Goal: Information Seeking & Learning: Learn about a topic

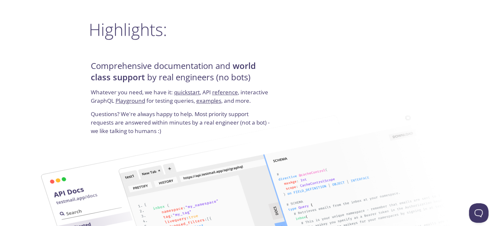
scroll to position [780, 0]
click at [211, 59] on div "Comprehensive documentation and world class support by real engineers (no bots)…" at bounding box center [181, 97] width 185 height 78
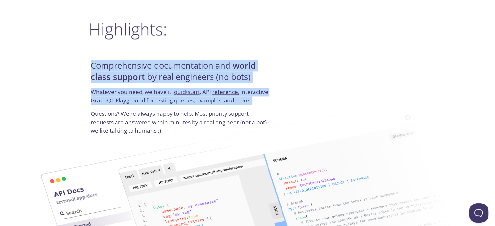
drag, startPoint x: 211, startPoint y: 59, endPoint x: 213, endPoint y: 106, distance: 47.9
click at [213, 106] on div "Comprehensive documentation and world class support by real engineers (no bots)…" at bounding box center [181, 97] width 185 height 78
click at [213, 106] on p "Whatever you need, we have it: quickstart , API reference , interactive GraphQL…" at bounding box center [181, 99] width 181 height 22
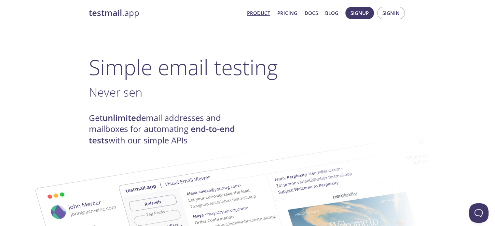
scroll to position [0, 0]
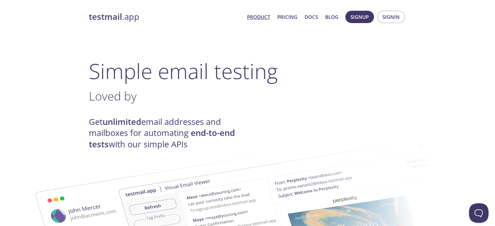
click at [223, 64] on h1 "Simple email testing" at bounding box center [248, 71] width 318 height 25
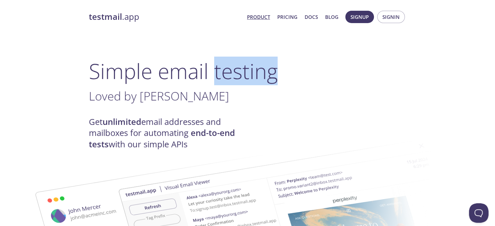
click at [223, 64] on h1 "Simple email testing" at bounding box center [248, 71] width 318 height 25
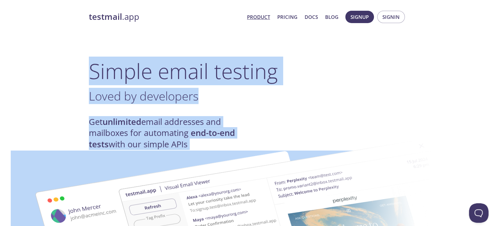
drag, startPoint x: 223, startPoint y: 64, endPoint x: 209, endPoint y: 129, distance: 66.0
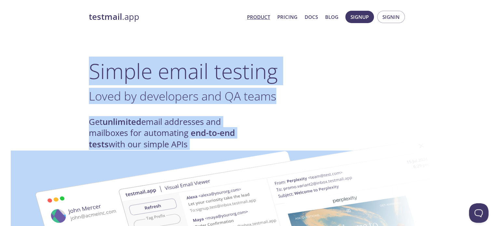
click at [209, 129] on strong "end-to-end tests" at bounding box center [162, 138] width 146 height 22
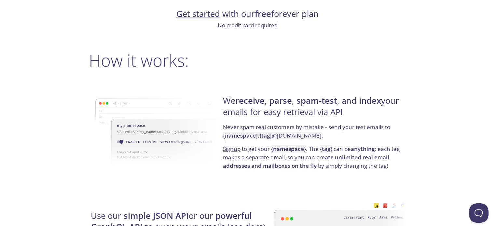
scroll to position [348, 0]
